Goal: Information Seeking & Learning: Find specific fact

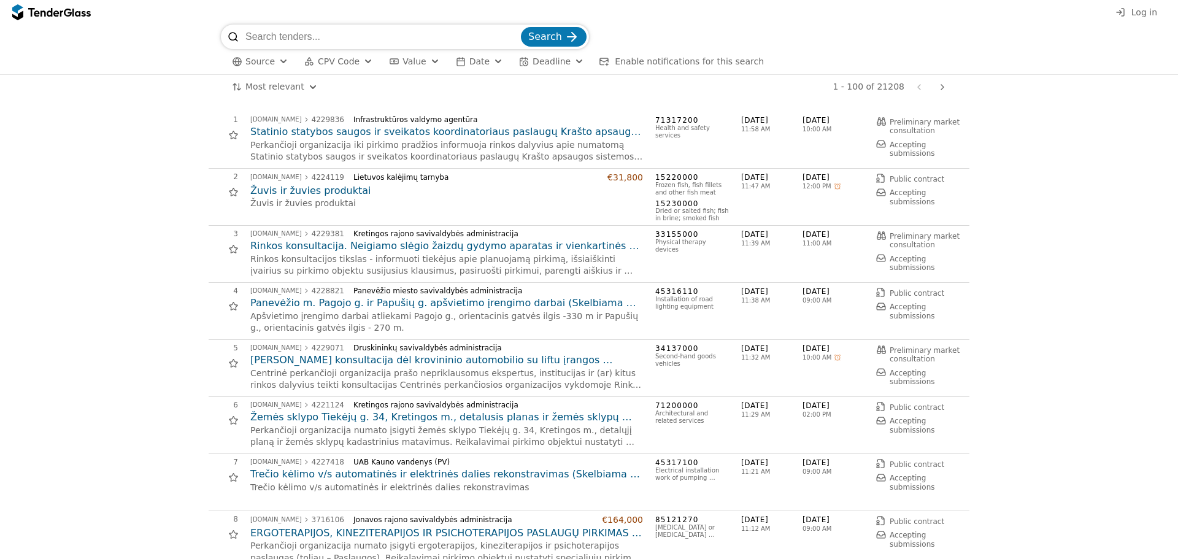
click at [355, 42] on input "search" at bounding box center [381, 37] width 273 height 25
paste input "GYDYTOJO OTORINOLARINGOLOGO DARBO VIETOS ĮRANGA (ATVIRAS)"
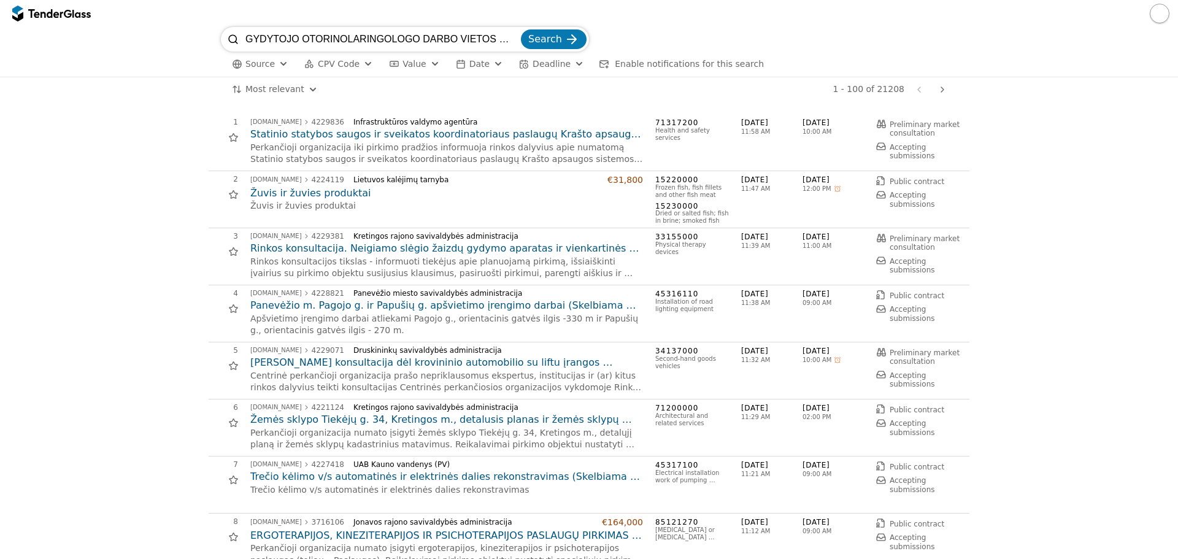
scroll to position [0, 72]
type input "GYDYTOJO OTORINOLARINGOLOGO DARBO VIETOS ĮRANGA (ATVIRAS)"
click at [541, 38] on span "Search" at bounding box center [545, 39] width 34 height 12
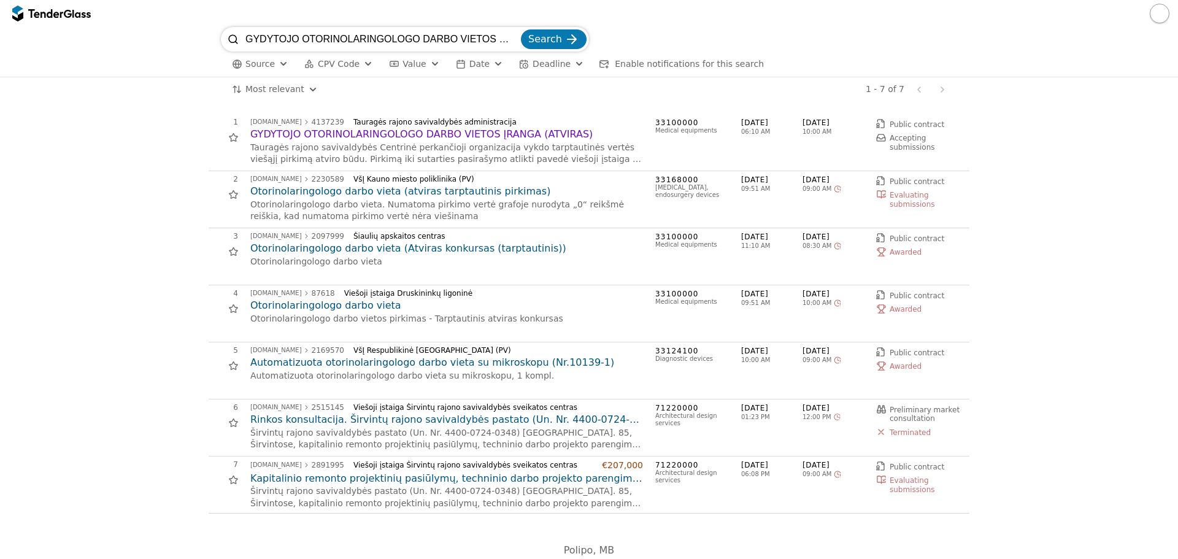
click at [405, 134] on h2 "GYDYTOJO OTORINOLARINGOLOGO DARBO VIETOS ĮRANGA (ATVIRAS)" at bounding box center [446, 135] width 393 height 14
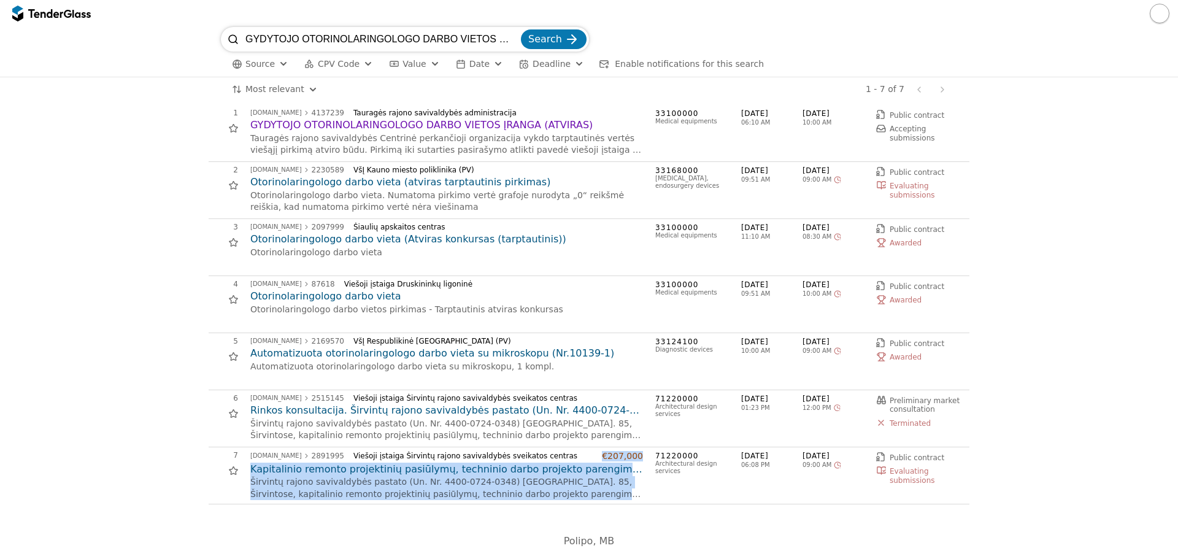
drag, startPoint x: 603, startPoint y: 455, endPoint x: 646, endPoint y: 457, distance: 42.4
click at [646, 457] on div "7 [DOMAIN_NAME] 2891995 Viešoji įstaiga Širvintų rajono savivaldybės sveikatos …" at bounding box center [586, 475] width 754 height 49
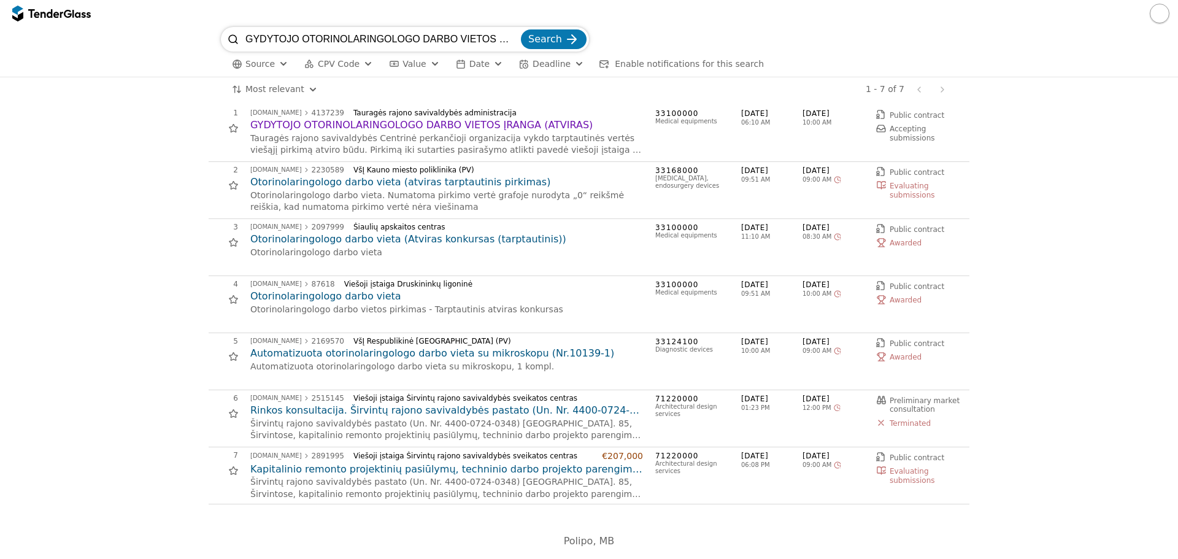
click at [638, 440] on p "Širvintų rajono savivaldybės pastato (Un. Nr. 4400-0724-0348) [GEOGRAPHIC_DATA]…" at bounding box center [446, 430] width 393 height 24
